Goal: Information Seeking & Learning: Compare options

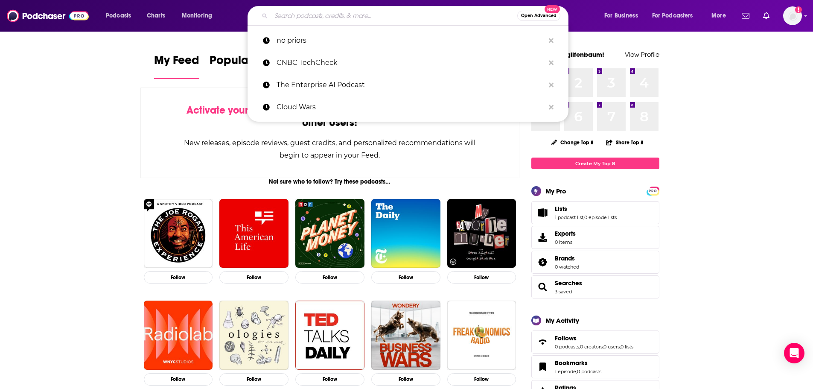
click at [309, 10] on input "Search podcasts, credits, & more..." at bounding box center [394, 16] width 246 height 14
paste input "BBC Political Thinking with [PERSON_NAME]"
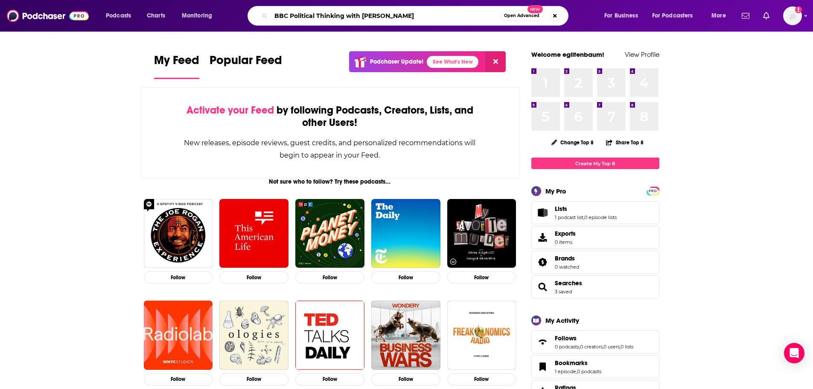
type input "BBC Political Thinking with [PERSON_NAME]"
click at [341, 11] on input "BBC Political Thinking with [PERSON_NAME]" at bounding box center [385, 16] width 229 height 14
click at [415, 8] on div "BBC Political Thinking with [PERSON_NAME] Open Advanced New" at bounding box center [408, 16] width 321 height 20
click at [413, 17] on input "BBC Political Thinking with [PERSON_NAME]" at bounding box center [385, 16] width 229 height 14
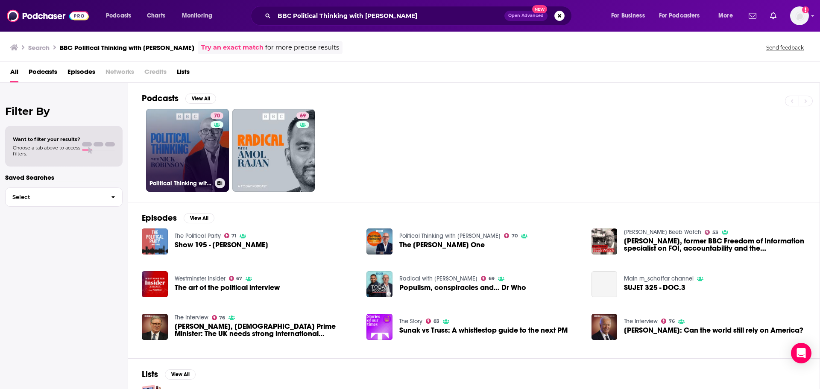
click at [204, 158] on link "70 Political Thinking with [PERSON_NAME]" at bounding box center [187, 150] width 83 height 83
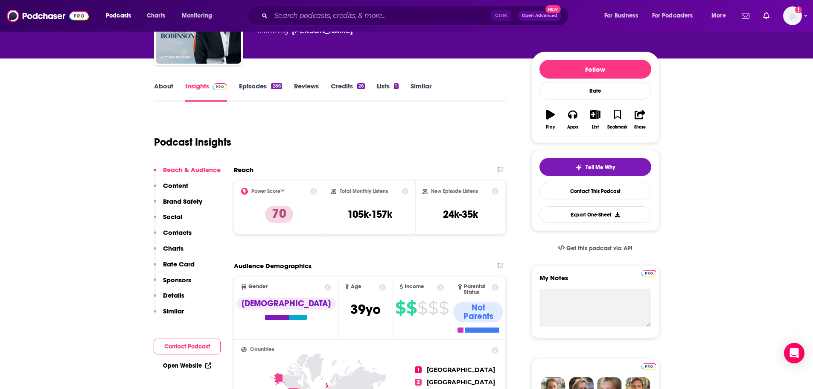
scroll to position [128, 0]
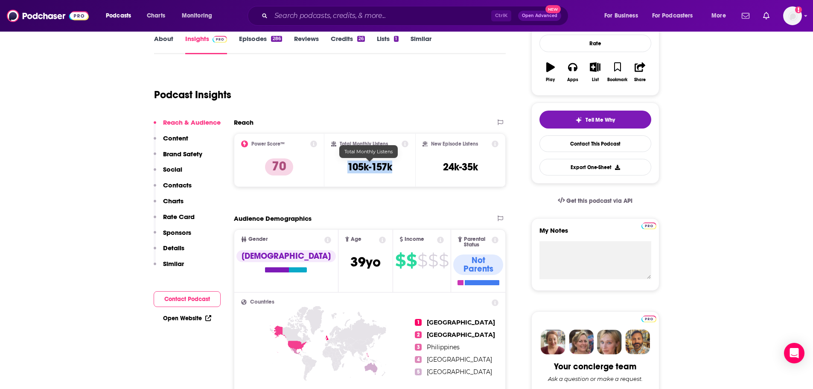
drag, startPoint x: 402, startPoint y: 170, endPoint x: 348, endPoint y: 167, distance: 53.4
click at [348, 167] on div "Total Monthly Listens 105k-157k" at bounding box center [369, 159] width 77 height 39
copy h3 "105k-157k"
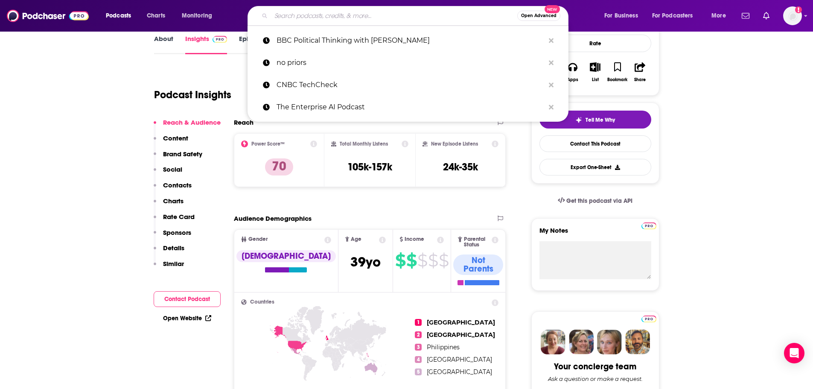
click at [322, 18] on input "Search podcasts, credits, & more..." at bounding box center [394, 16] width 246 height 14
paste input "Financial Times Political Fix"
type input "Financial Times Political Fix"
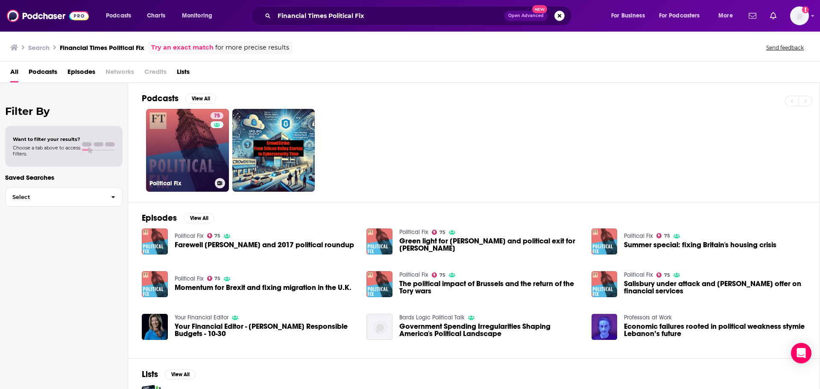
click at [161, 167] on link "75 Political Fix" at bounding box center [187, 150] width 83 height 83
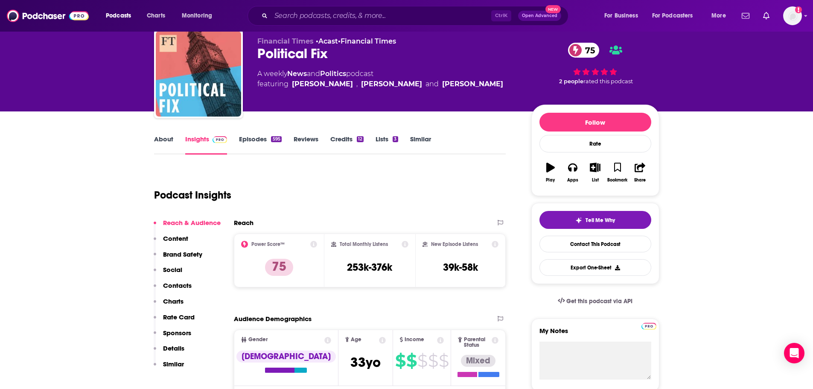
scroll to position [43, 0]
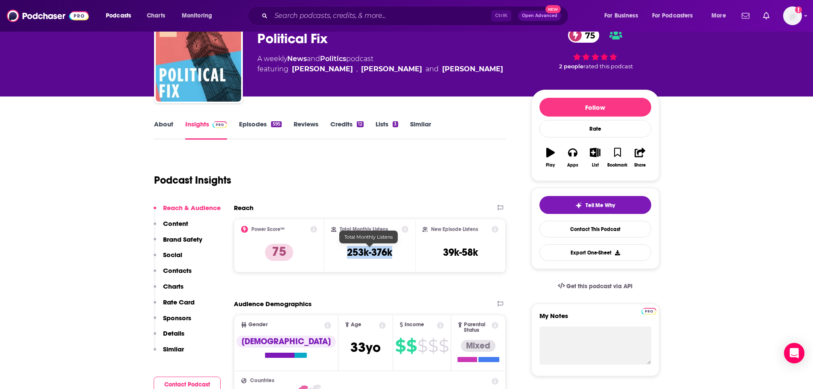
drag, startPoint x: 396, startPoint y: 254, endPoint x: 349, endPoint y: 246, distance: 48.0
click at [350, 252] on div "Total Monthly Listens 253k-376k" at bounding box center [369, 245] width 77 height 39
copy h3 "53k-376k"
drag, startPoint x: 381, startPoint y: 248, endPoint x: 388, endPoint y: 254, distance: 9.1
click at [381, 247] on h3 "253k-376k" at bounding box center [369, 252] width 45 height 13
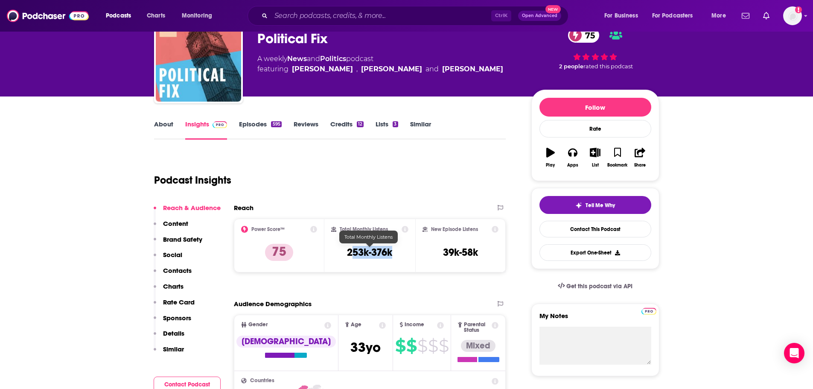
click at [396, 257] on div "Total Monthly Listens 253k-376k" at bounding box center [369, 245] width 77 height 39
drag, startPoint x: 365, startPoint y: 281, endPoint x: 368, endPoint y: 278, distance: 4.5
click at [352, 252] on h3 "253k-376k" at bounding box center [369, 252] width 45 height 13
drag, startPoint x: 345, startPoint y: 252, endPoint x: 396, endPoint y: 251, distance: 50.8
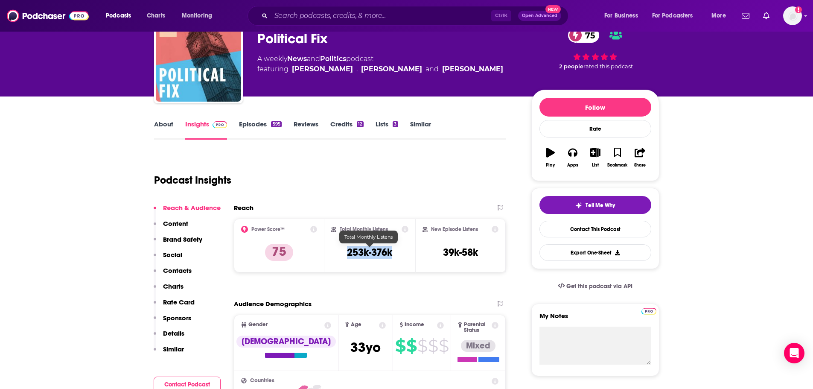
click at [396, 251] on div "Total Monthly Listens 253k-376k" at bounding box center [369, 245] width 77 height 39
copy h3 "253k-376k"
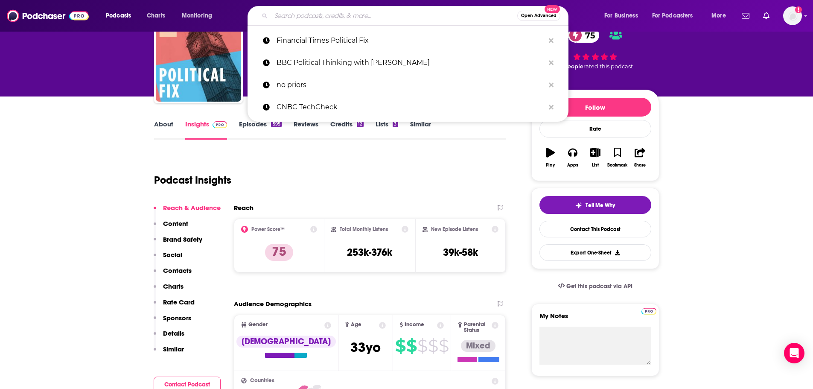
click at [329, 22] on input "Search podcasts, credits, & more..." at bounding box center [394, 16] width 246 height 14
paste input "Politico EU Confidential"
type input "Politico EU Confidential"
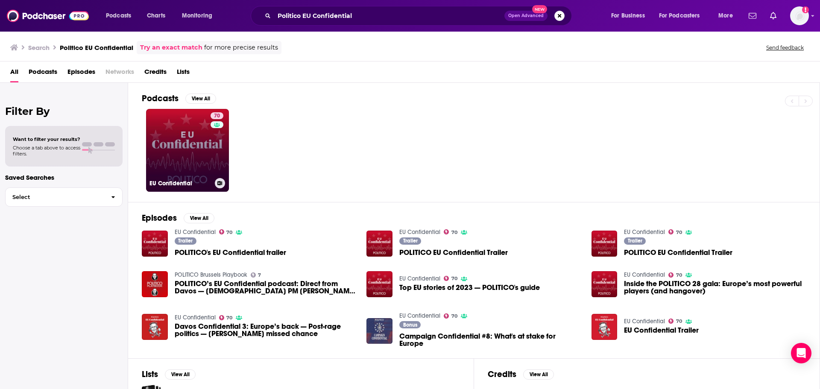
click at [215, 146] on div "70" at bounding box center [217, 145] width 15 height 66
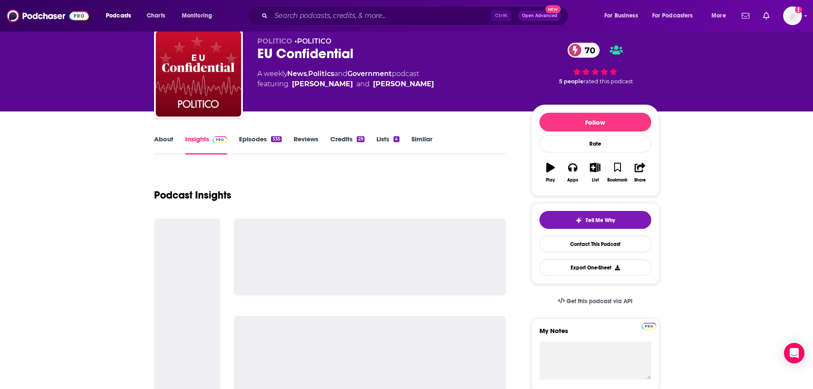
scroll to position [43, 0]
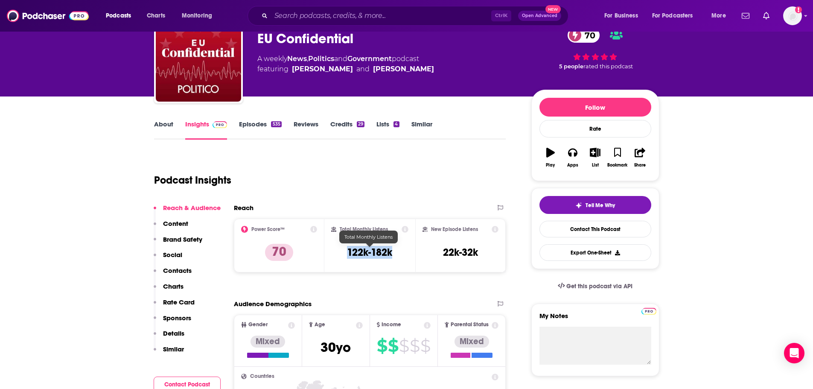
drag, startPoint x: 401, startPoint y: 252, endPoint x: 349, endPoint y: 248, distance: 51.8
click at [349, 249] on div "Total Monthly Listens 122k-182k" at bounding box center [369, 245] width 77 height 39
copy h3 "122k-182k"
click at [308, 17] on input "Search podcasts, credits, & more..." at bounding box center [381, 16] width 220 height 14
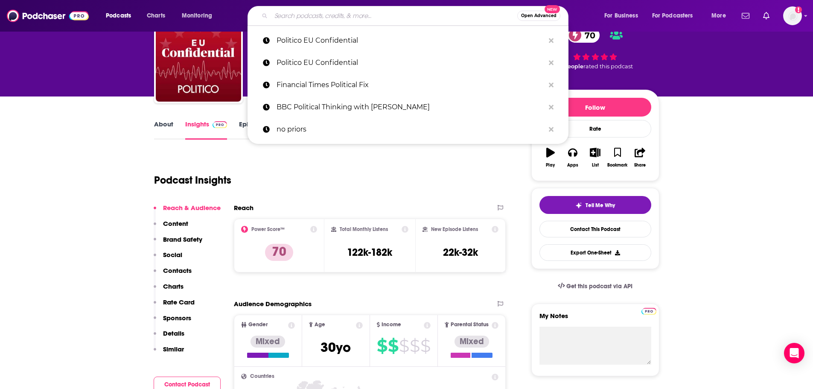
paste input "Sky News Electoral Dysfunction"
type input "Sky News Electoral Dysfunction"
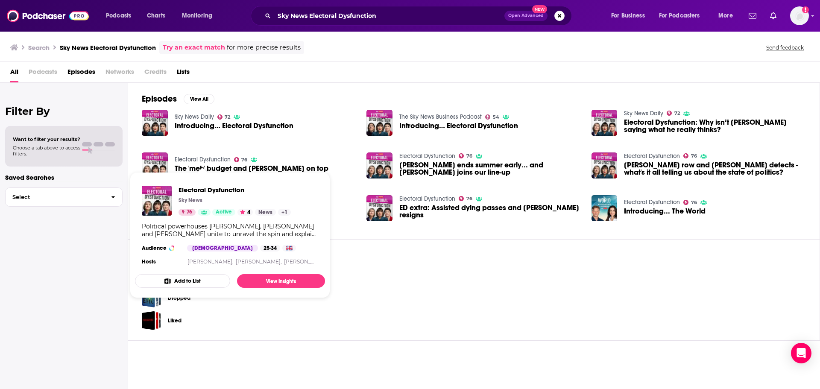
click at [205, 157] on link "Electoral Dysfunction" at bounding box center [203, 159] width 56 height 7
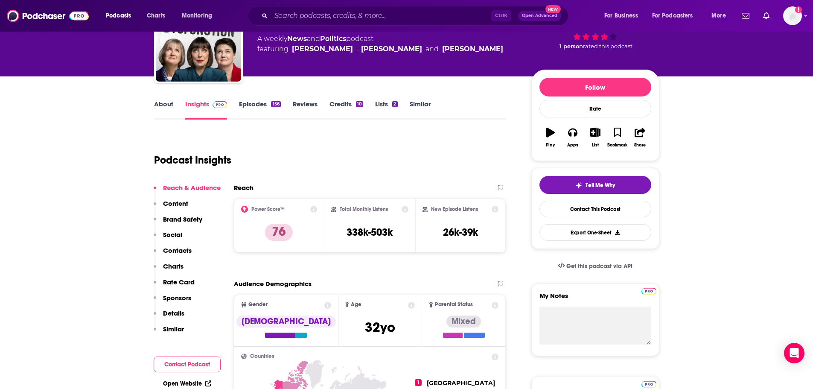
scroll to position [85, 0]
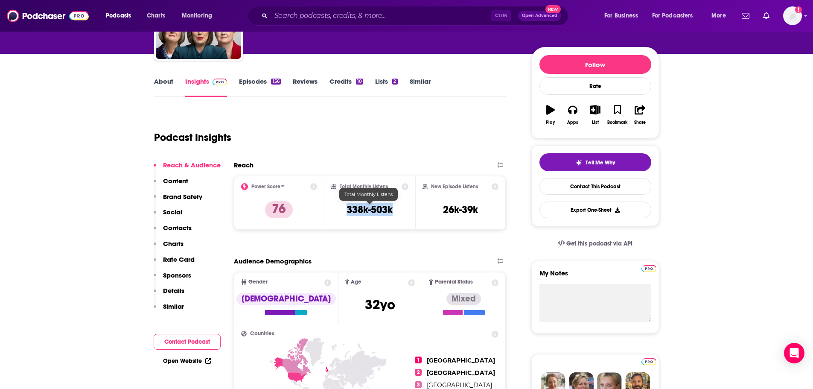
drag, startPoint x: 386, startPoint y: 210, endPoint x: 345, endPoint y: 213, distance: 41.1
click at [345, 213] on div "Total Monthly Listens 338k-503k" at bounding box center [369, 202] width 77 height 39
copy h3 "338k-503k"
click at [289, 25] on div "Ctrl K Open Advanced New" at bounding box center [408, 16] width 321 height 20
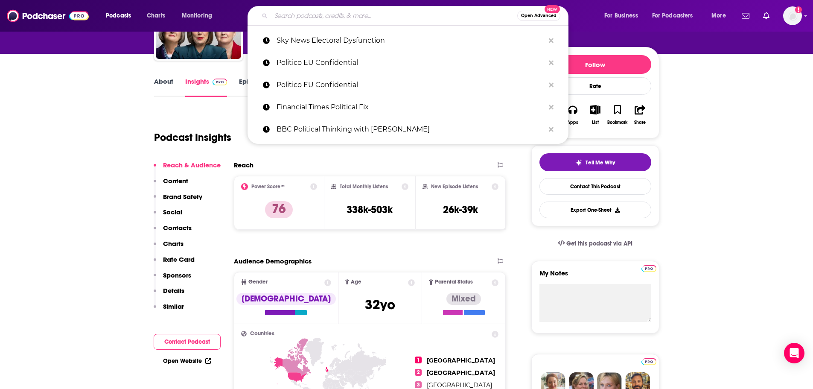
click at [290, 17] on input "Search podcasts, credits, & more..." at bounding box center [394, 16] width 246 height 14
paste input "Hoy en El Pais"
type input "Hoy en El Pais"
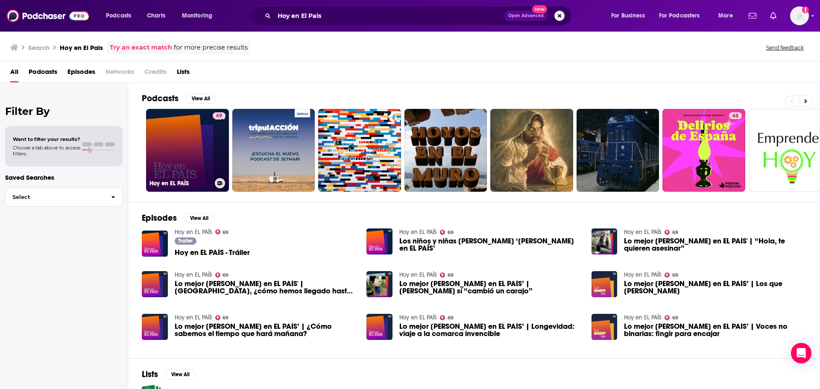
click at [176, 154] on link "69 Hoy en EL PAÍS" at bounding box center [187, 150] width 83 height 83
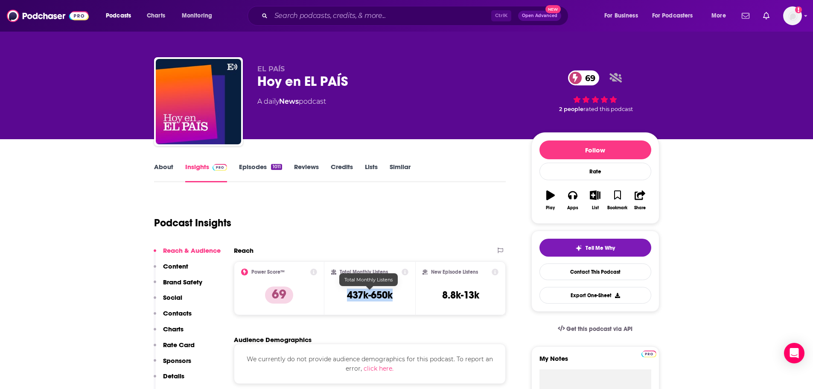
drag, startPoint x: 395, startPoint y: 290, endPoint x: 347, endPoint y: 301, distance: 49.0
click at [348, 298] on div "Total Monthly Listens 437k-650k" at bounding box center [369, 288] width 77 height 39
copy h3 "437k-650k"
click at [264, 172] on link "Episodes 1011" at bounding box center [260, 173] width 43 height 20
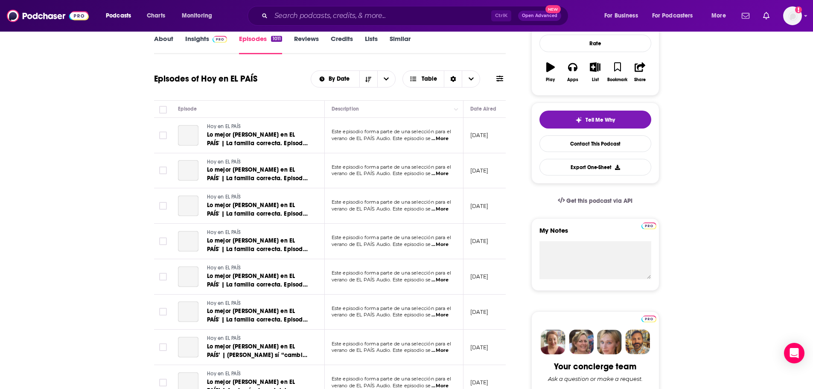
scroll to position [43, 0]
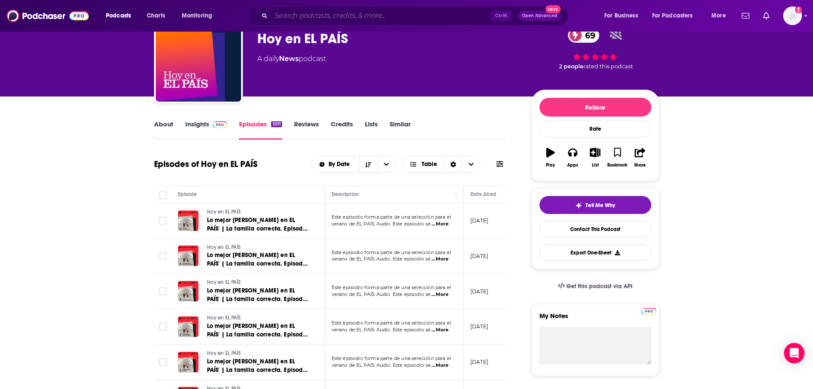
click at [323, 17] on input "Search podcasts, credits, & more..." at bounding box center [381, 16] width 220 height 14
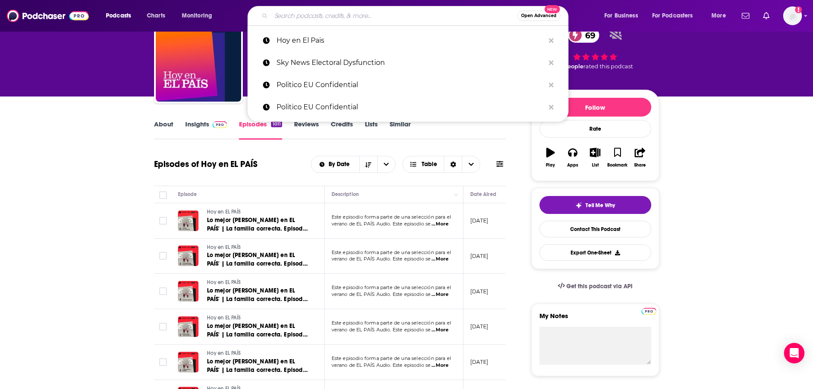
paste input "The Urbanist Agenda"
type input "The Urbanist Agenda"
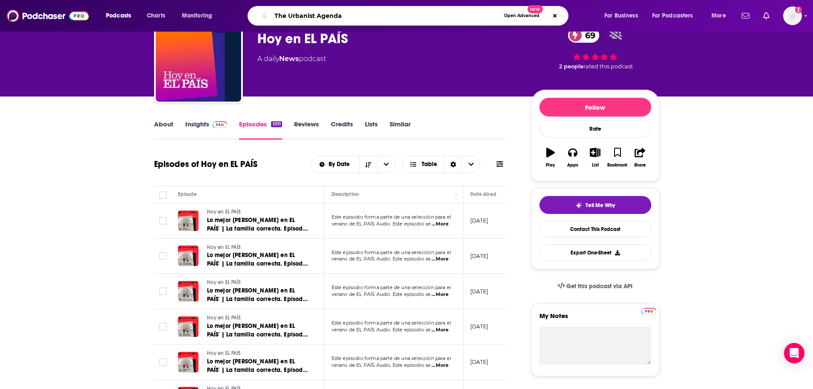
click at [350, 16] on input "The Urbanist Agenda" at bounding box center [385, 16] width 229 height 14
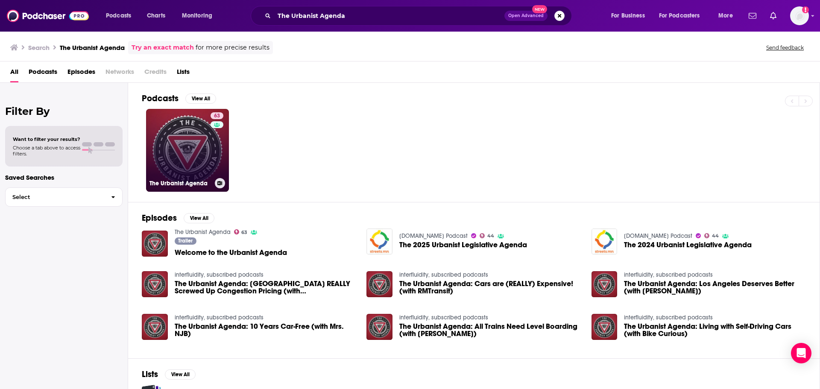
click at [201, 155] on link "63 The Urbanist Agenda" at bounding box center [187, 150] width 83 height 83
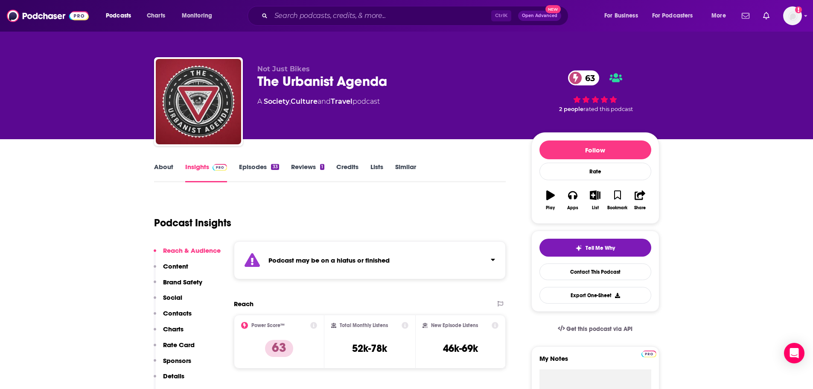
scroll to position [85, 0]
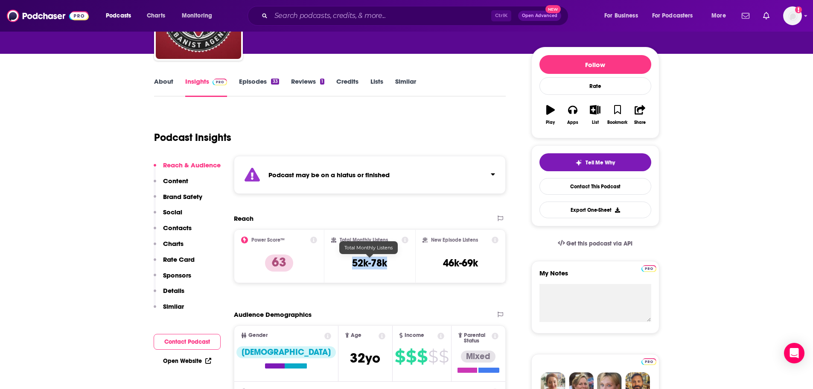
drag, startPoint x: 344, startPoint y: 261, endPoint x: 392, endPoint y: 257, distance: 48.4
click at [392, 257] on div "Total Monthly Listens 52k-78k" at bounding box center [369, 256] width 77 height 39
copy h3 "52k-78k"
